Goal: Download file/media

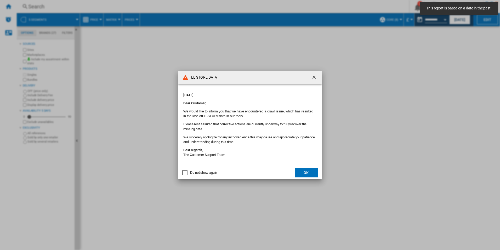
click at [305, 169] on button "OK" at bounding box center [306, 172] width 23 height 9
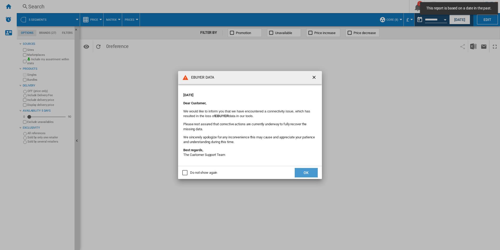
click at [308, 174] on button "OK" at bounding box center [306, 172] width 23 height 9
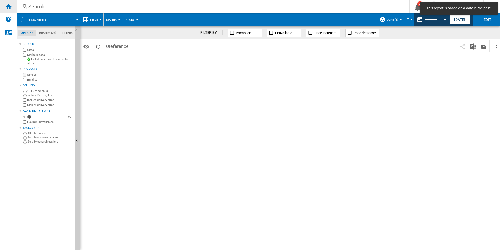
click at [13, 4] on div "Home" at bounding box center [8, 6] width 17 height 13
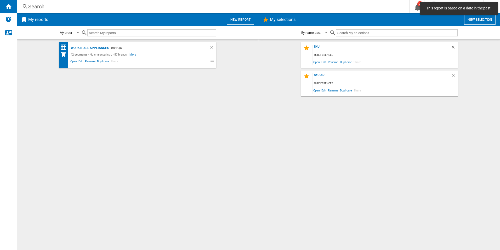
click at [72, 61] on span "Open" at bounding box center [74, 62] width 8 height 6
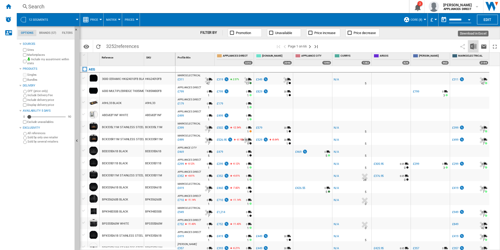
click at [474, 47] on img "Download in Excel" at bounding box center [473, 46] width 6 height 6
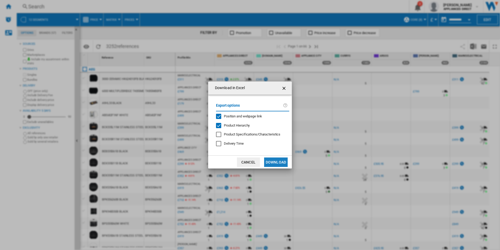
click at [279, 160] on button "Download" at bounding box center [276, 161] width 24 height 9
